Goal: Transaction & Acquisition: Purchase product/service

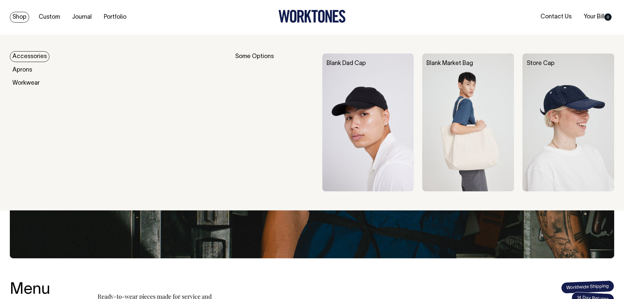
click at [22, 56] on link "Accessories" at bounding box center [30, 56] width 40 height 11
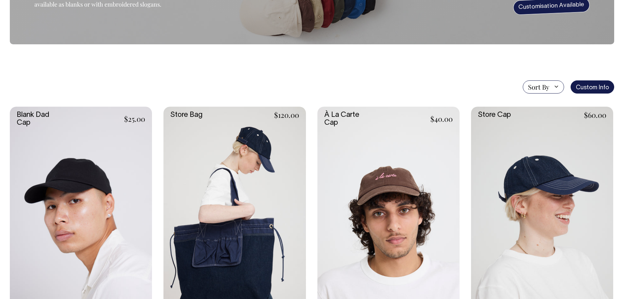
scroll to position [98, 0]
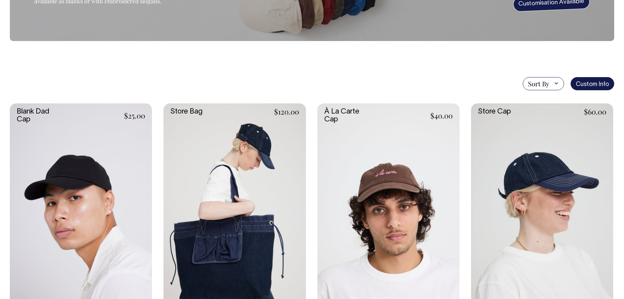
click at [128, 174] on link at bounding box center [81, 209] width 142 height 213
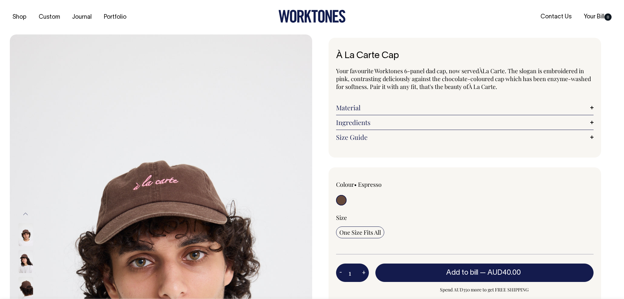
click at [392, 122] on link "Ingredients" at bounding box center [465, 122] width 258 height 8
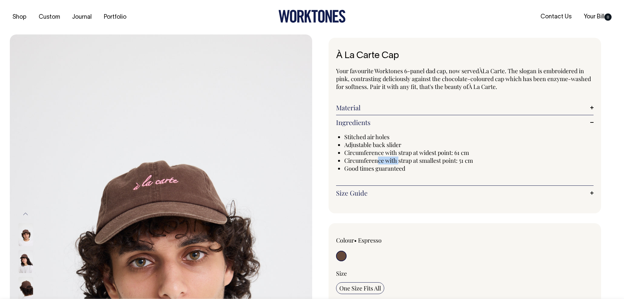
drag, startPoint x: 377, startPoint y: 157, endPoint x: 399, endPoint y: 158, distance: 23.0
click at [399, 158] on span "Circumference with strap at smallest point: 51 cm" at bounding box center [408, 160] width 129 height 8
click at [381, 168] on span "Good times guaranteed" at bounding box center [374, 168] width 61 height 8
click at [355, 192] on link "Size Guide" at bounding box center [465, 193] width 258 height 8
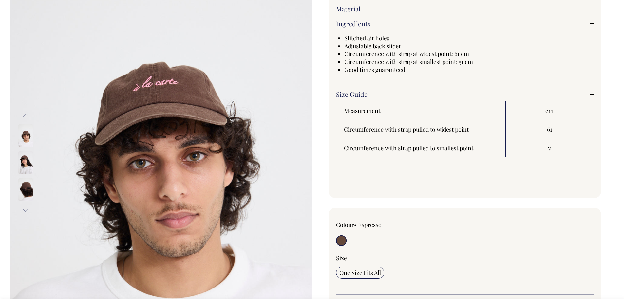
scroll to position [98, 0]
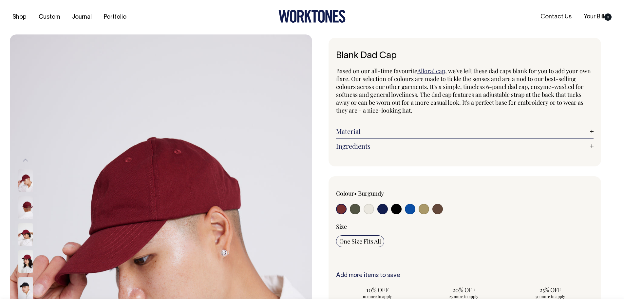
click at [390, 130] on link "Material" at bounding box center [465, 131] width 258 height 8
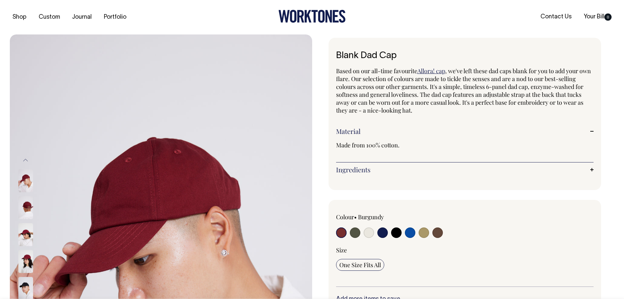
click at [383, 169] on link "Ingredients" at bounding box center [465, 169] width 258 height 8
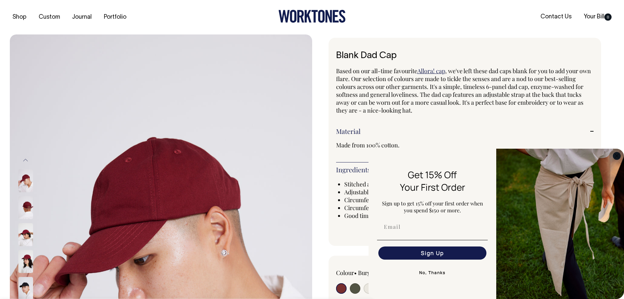
click at [619, 156] on circle "Close dialog" at bounding box center [617, 156] width 8 height 8
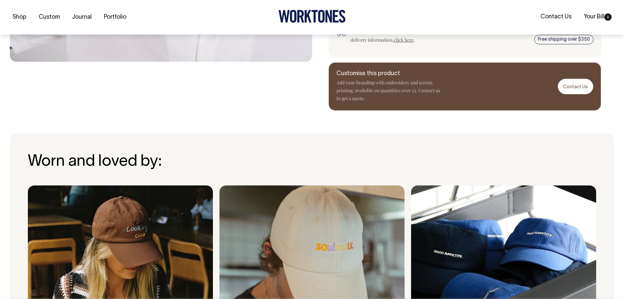
scroll to position [522, 0]
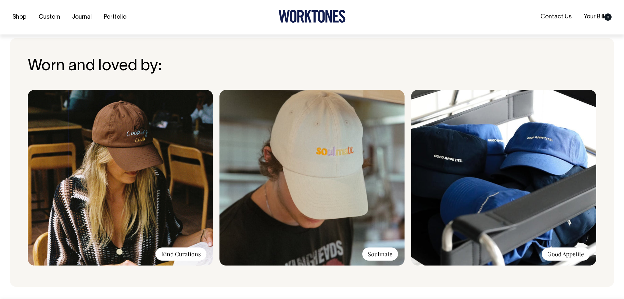
click at [380, 250] on div "Soulmate" at bounding box center [380, 253] width 36 height 13
click at [349, 209] on img at bounding box center [312, 177] width 185 height 175
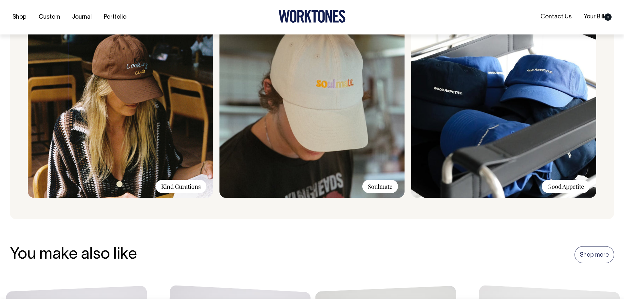
scroll to position [590, 0]
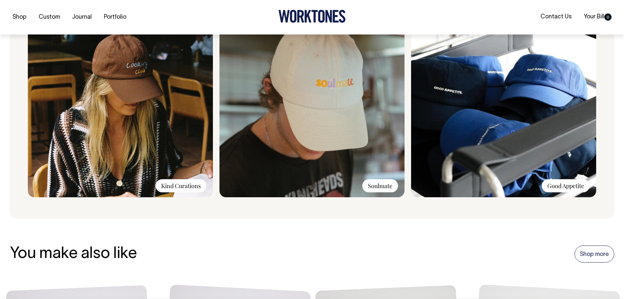
click at [353, 130] on img at bounding box center [312, 109] width 185 height 175
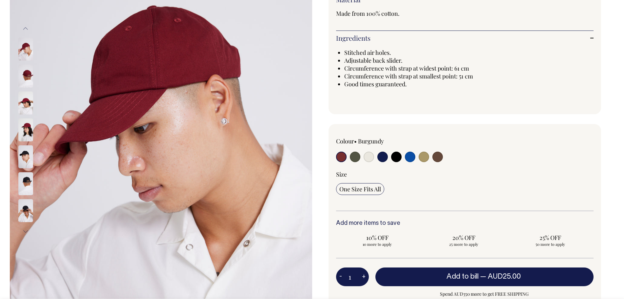
scroll to position [131, 0]
click at [355, 160] on input "radio" at bounding box center [355, 157] width 10 height 10
radio input "true"
select select "Olive"
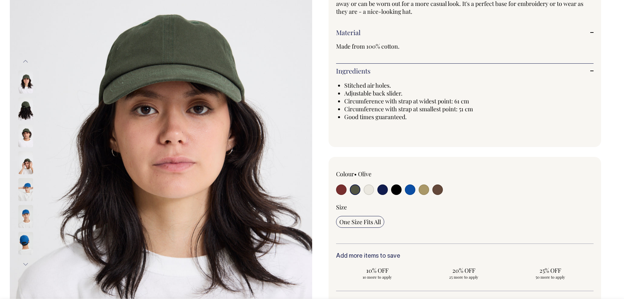
scroll to position [98, 0]
click at [372, 190] on input "radio" at bounding box center [369, 189] width 10 height 10
radio input "true"
select select "Natural"
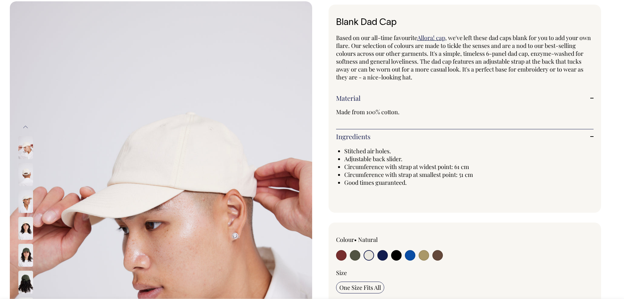
scroll to position [33, 0]
click at [385, 258] on input "radio" at bounding box center [382, 255] width 10 height 10
radio input "true"
select select "Dark Navy"
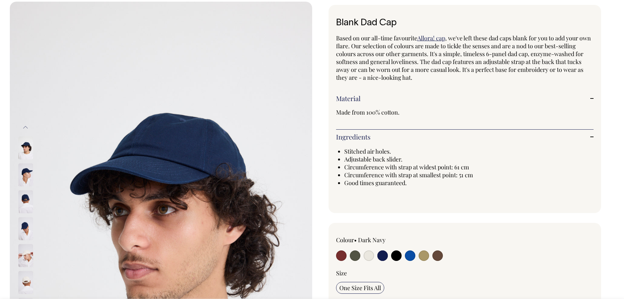
click at [397, 257] on input "radio" at bounding box center [396, 255] width 10 height 10
radio input "true"
select select "Black"
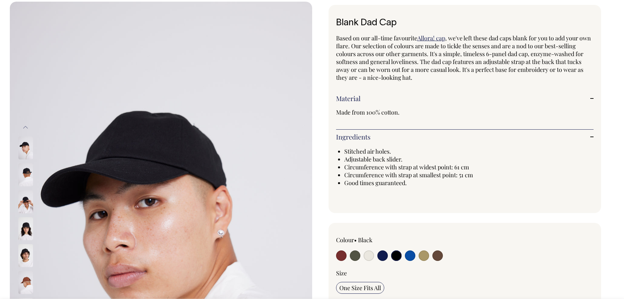
click at [408, 256] on input "radio" at bounding box center [410, 255] width 10 height 10
radio input "true"
select select "Worker Blue"
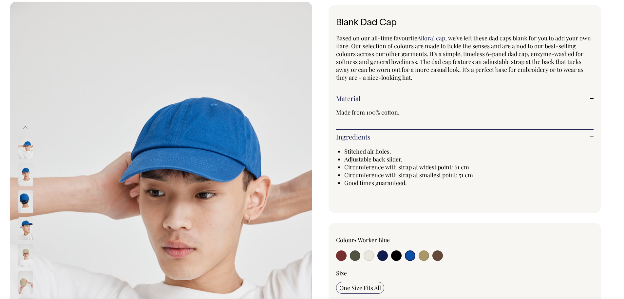
click at [427, 255] on input "radio" at bounding box center [424, 255] width 10 height 10
radio input "true"
select select "Washed Khaki"
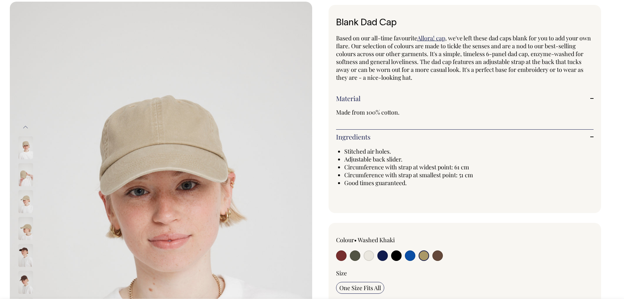
click at [439, 256] on input "radio" at bounding box center [438, 255] width 10 height 10
radio input "true"
select select "Espresso"
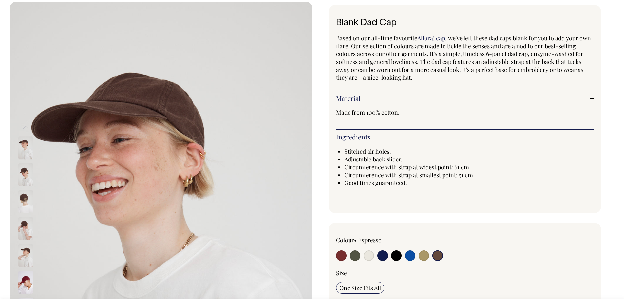
click at [430, 256] on div at bounding box center [387, 256] width 103 height 12
click at [424, 256] on input "radio" at bounding box center [424, 255] width 10 height 10
radio input "true"
select select "Washed Khaki"
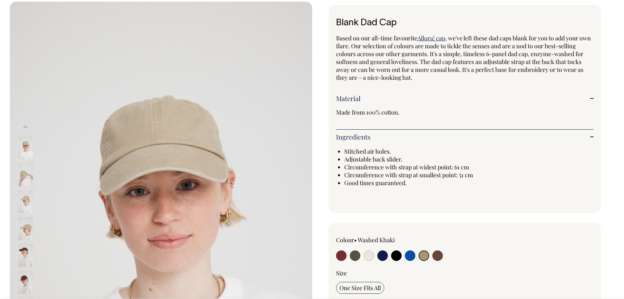
click at [353, 256] on input "radio" at bounding box center [355, 255] width 10 height 10
radio input "true"
select select "Olive"
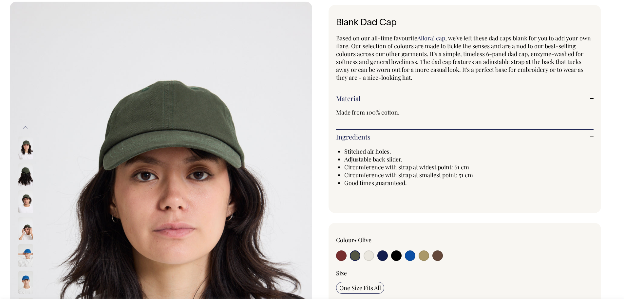
click at [420, 255] on input "radio" at bounding box center [424, 255] width 10 height 10
radio input "true"
select select "Washed Khaki"
